Goal: Communication & Community: Answer question/provide support

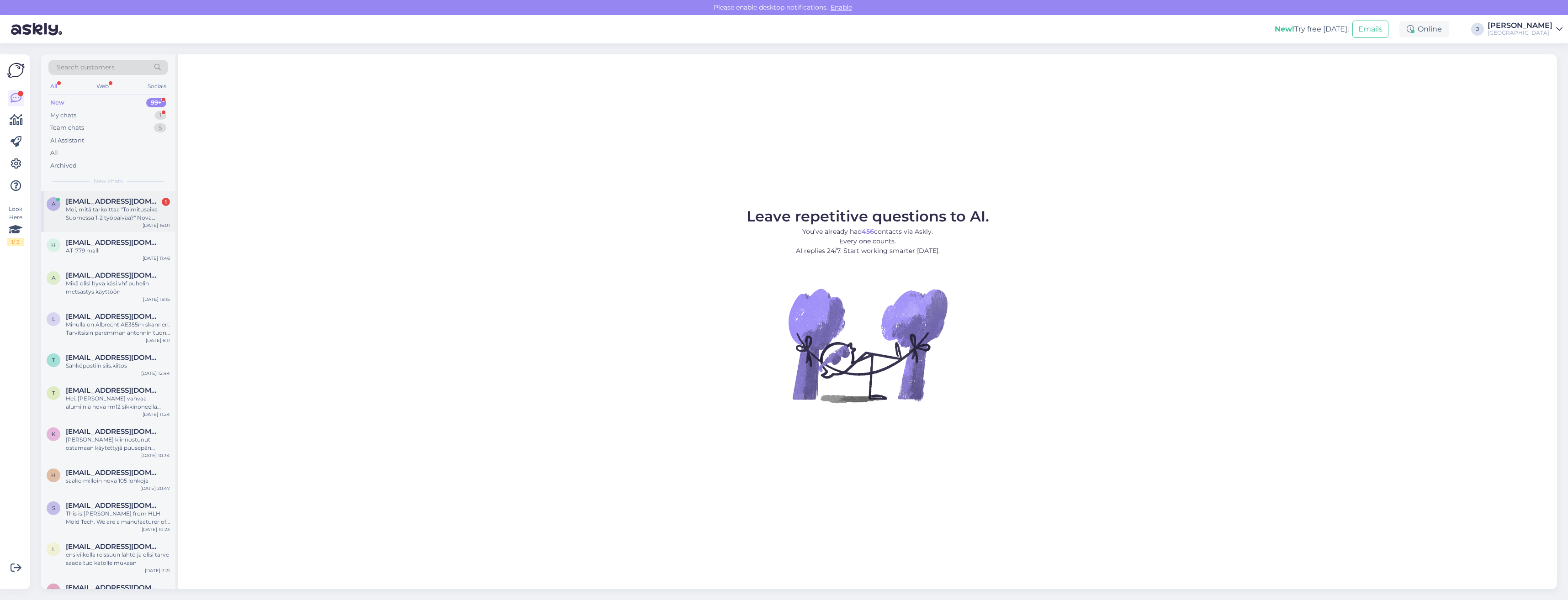
click at [101, 205] on span "[EMAIL_ADDRESS][DOMAIN_NAME]" at bounding box center [113, 202] width 95 height 8
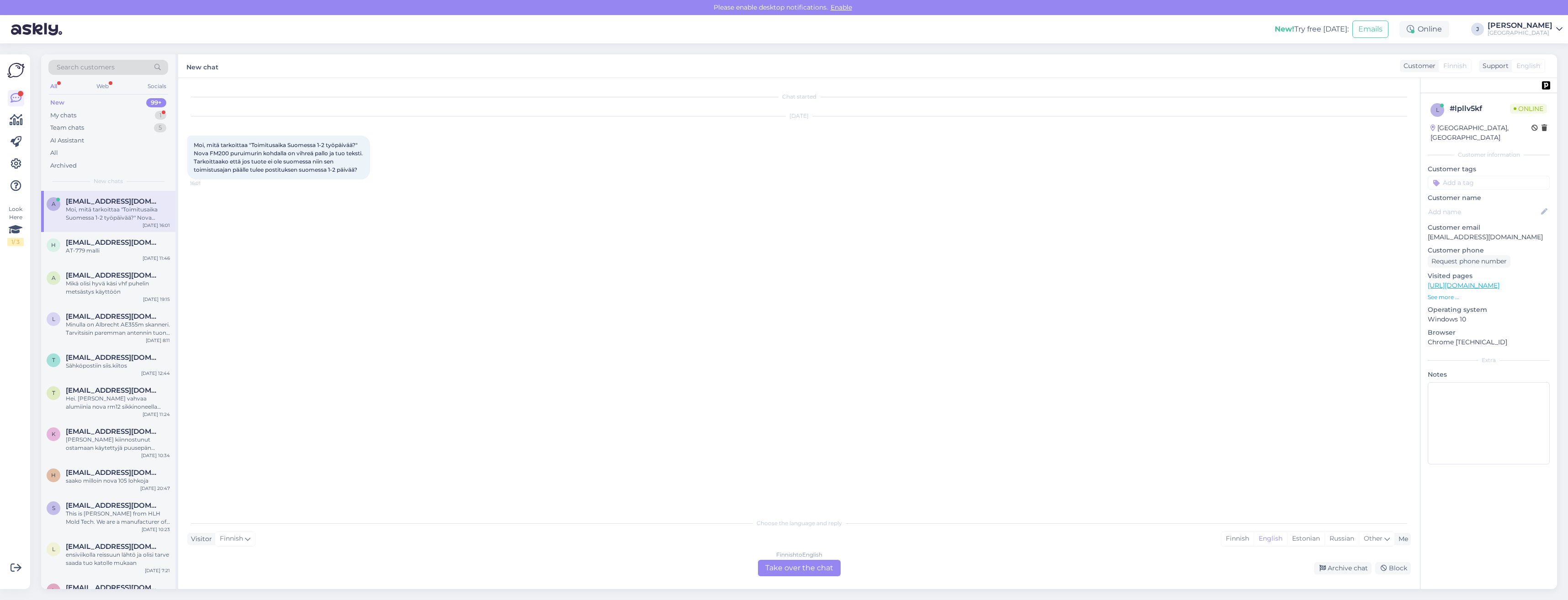
click at [1448, 66] on span "Finnish" at bounding box center [1455, 66] width 23 height 9
click at [795, 566] on div "Finnish to English Take over the chat" at bounding box center [800, 568] width 83 height 16
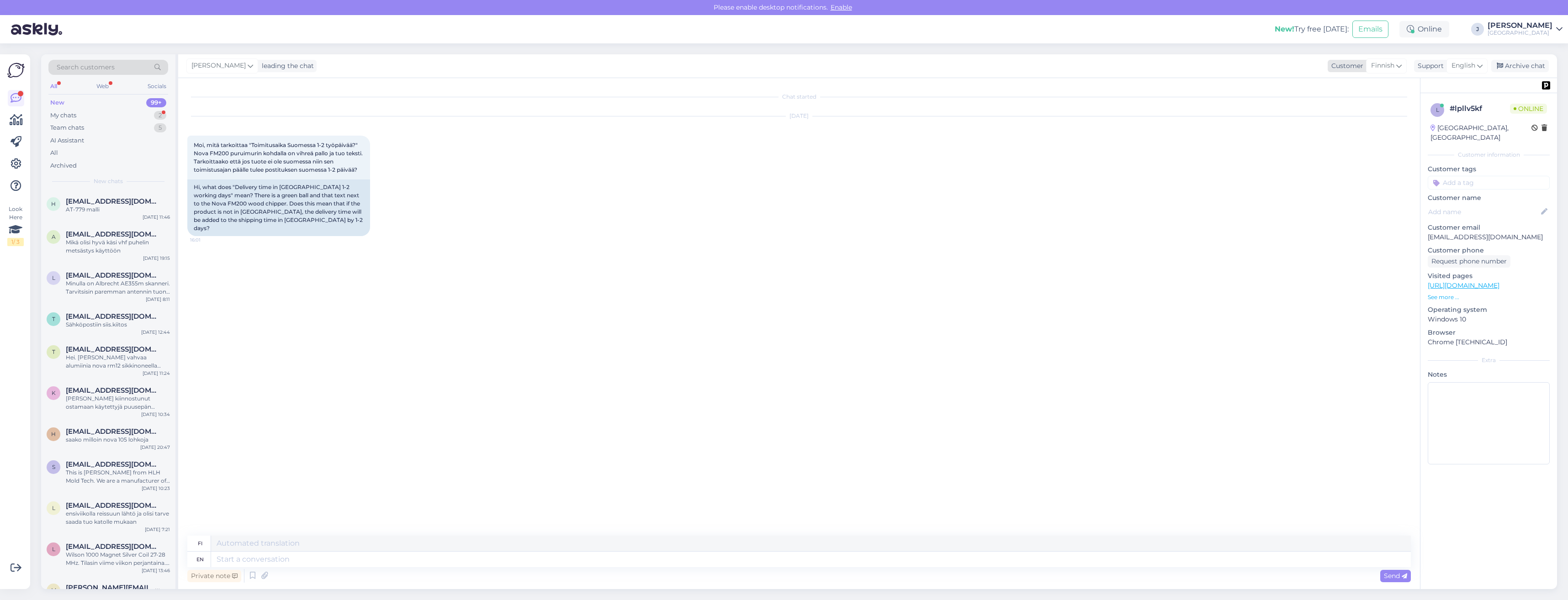
click at [1397, 66] on icon at bounding box center [1399, 66] width 5 height 10
type input "fin"
click at [1375, 108] on link "Finnish" at bounding box center [1367, 107] width 101 height 15
click at [1481, 66] on icon at bounding box center [1480, 66] width 5 height 10
type input "[PERSON_NAME]"
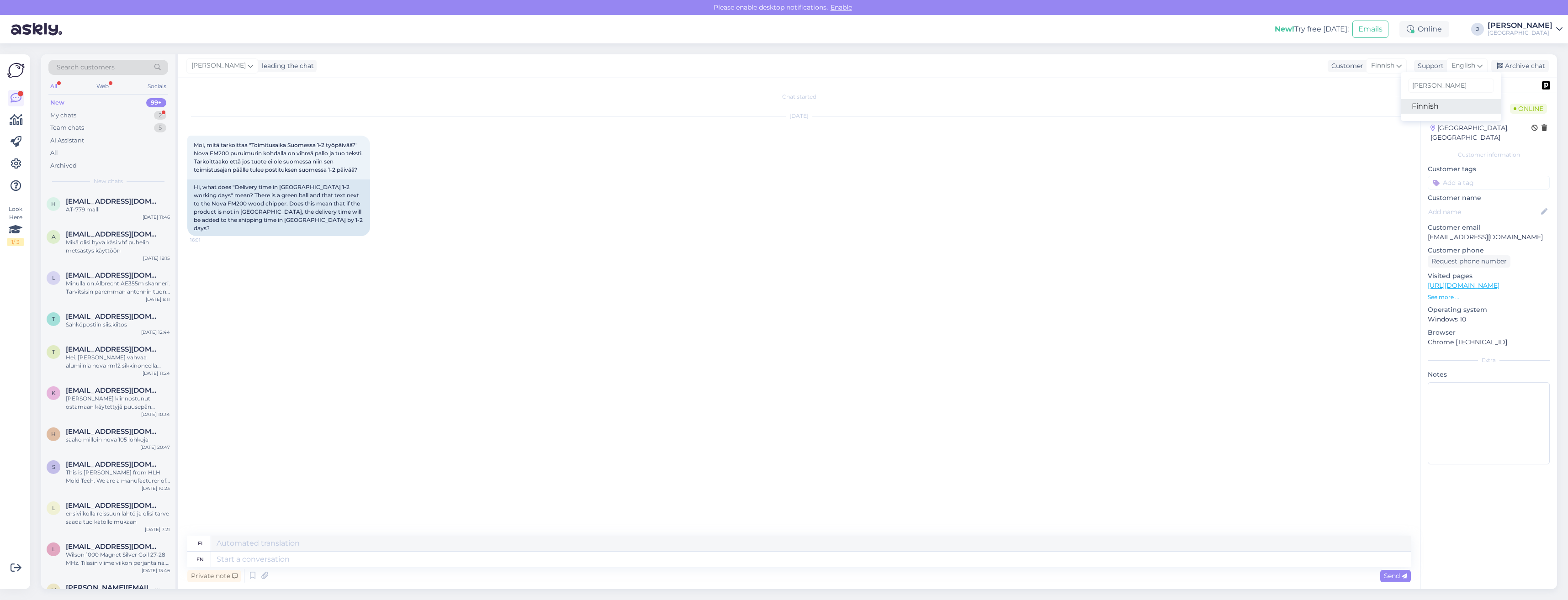
click at [1439, 104] on link "Finnish" at bounding box center [1451, 107] width 101 height 15
click at [256, 558] on textarea at bounding box center [799, 557] width 1224 height 19
click at [232, 557] on textarea "Moi," at bounding box center [799, 557] width 1224 height 19
click at [511, 557] on textarea "Moi, Tuo tarkoittaa että toimitusaika suomessa on 1-2 päivää. Jos tavaran tilaa…" at bounding box center [799, 557] width 1224 height 19
click at [890, 560] on textarea "Moi, Tuo tarkoittaa että toimitusaika suomessa on 1-2 päivää. Jos tavaran tilaa…" at bounding box center [799, 557] width 1224 height 19
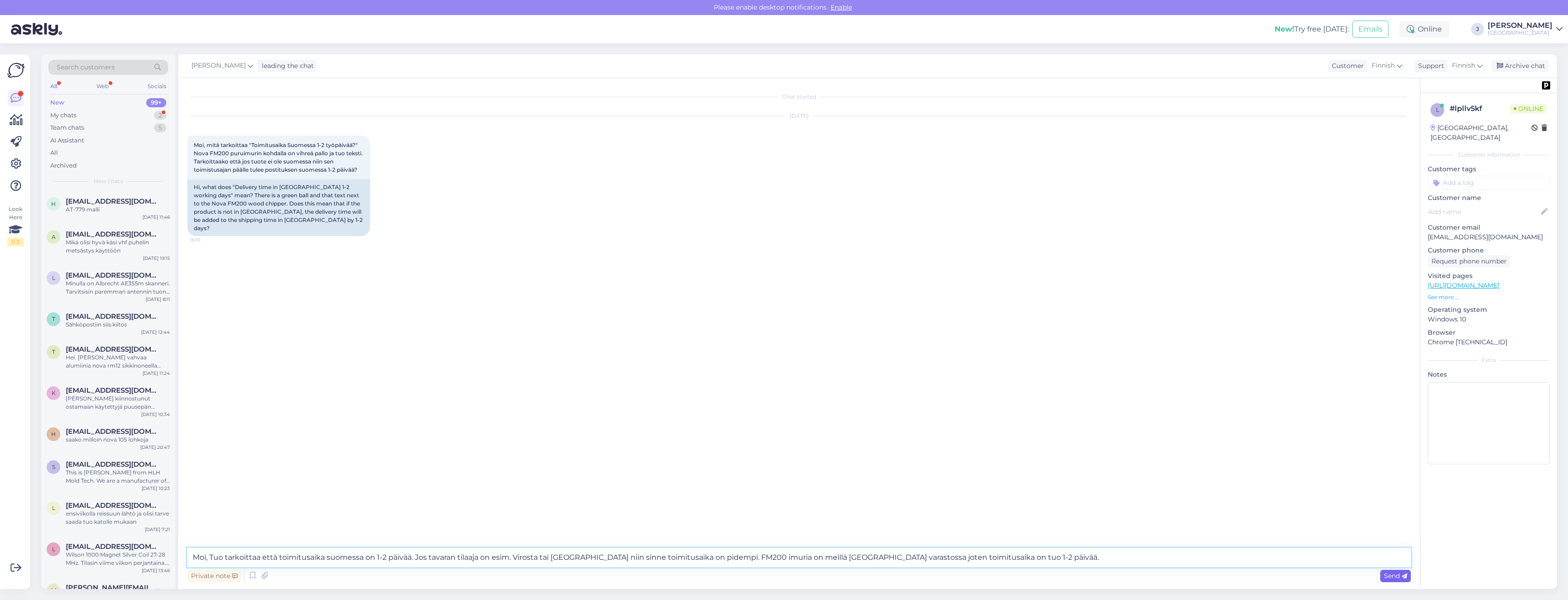
type textarea "Moi, Tuo tarkoittaa että toimitusaika suomessa on 1-2 päivää. Jos tavaran tilaa…"
click at [1396, 577] on span "Send" at bounding box center [1396, 576] width 23 height 8
